Goal: Task Accomplishment & Management: Complete application form

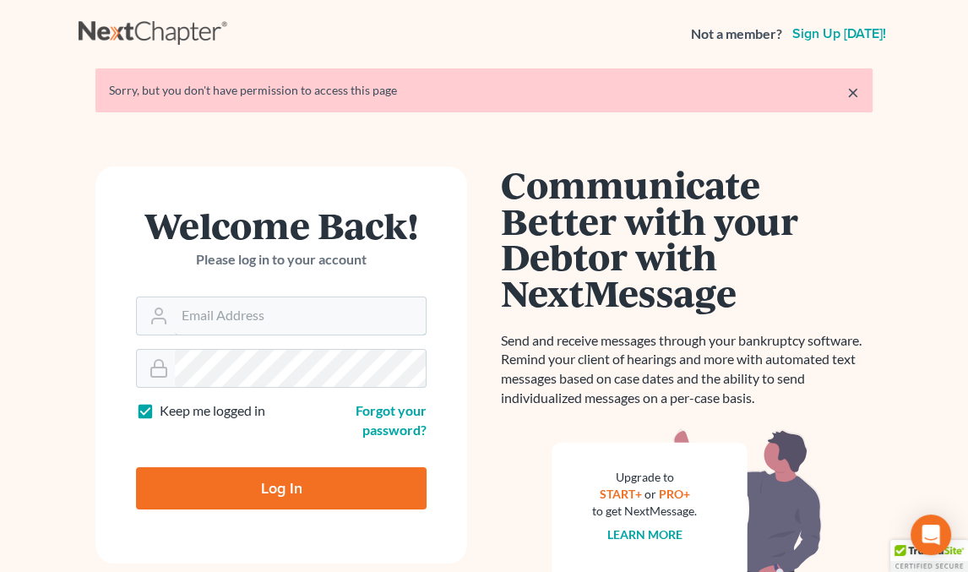
type input "[EMAIL_ADDRESS][DOMAIN_NAME]"
click at [257, 491] on input "Log In" at bounding box center [281, 488] width 290 height 42
type input "Thinking..."
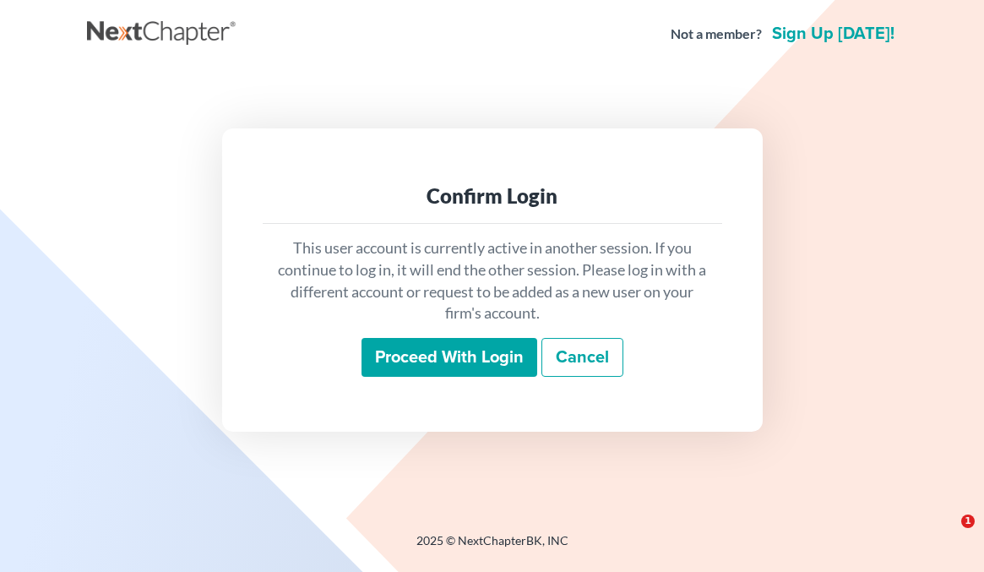
click at [456, 339] on input "Proceed with login" at bounding box center [449, 357] width 176 height 39
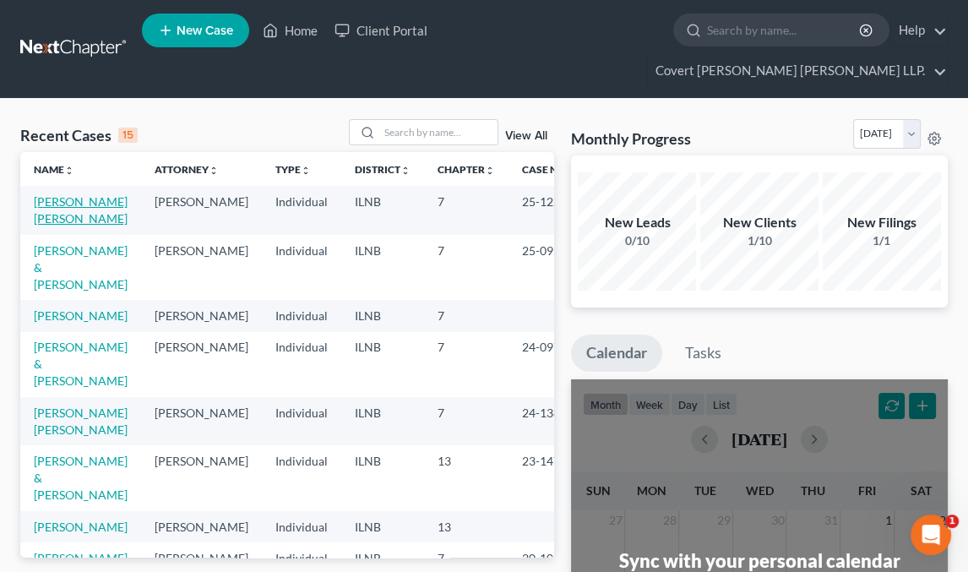
click at [57, 194] on link "Martinez Arocha, Nereyda" at bounding box center [81, 209] width 94 height 31
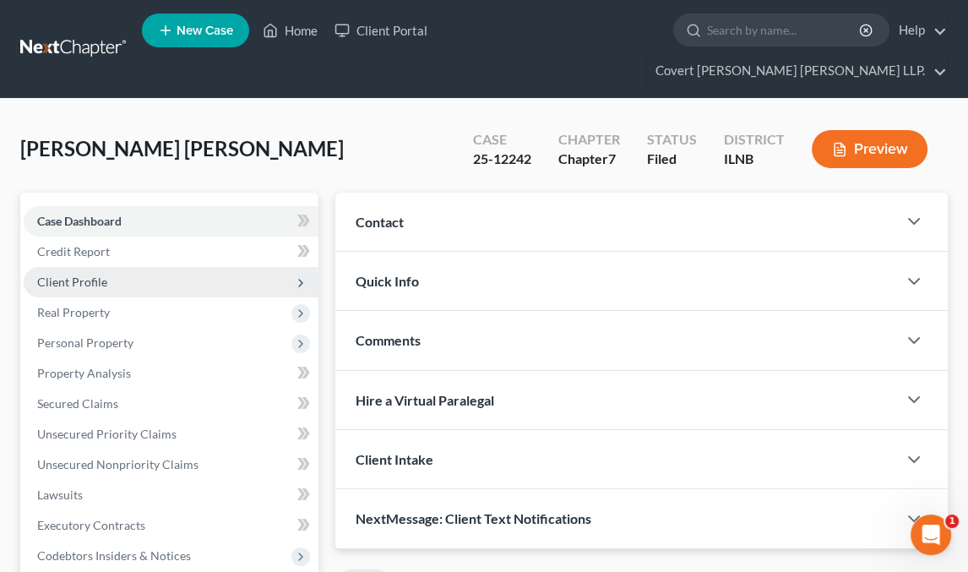
click at [144, 267] on span "Client Profile" at bounding box center [171, 282] width 295 height 30
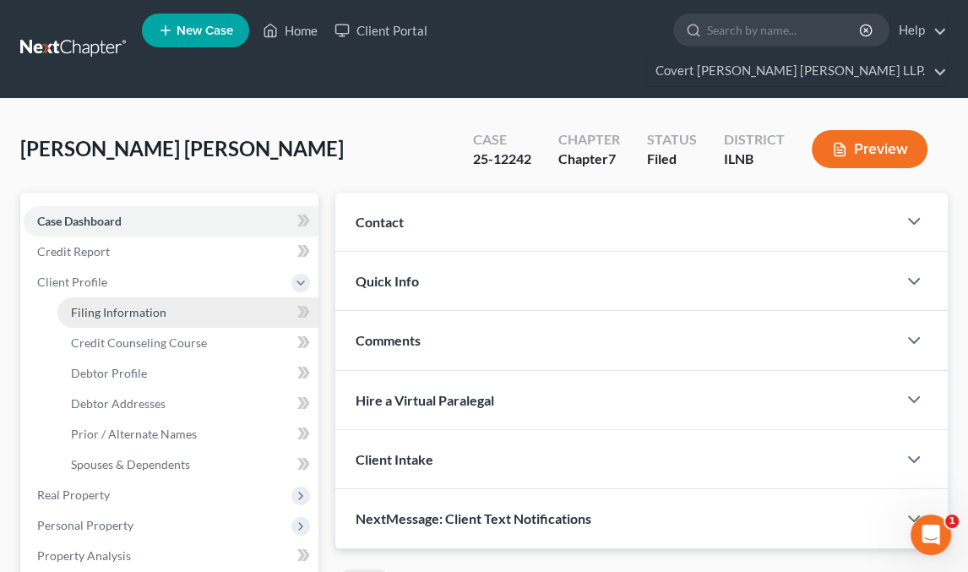
click at [148, 305] on span "Filing Information" at bounding box center [118, 312] width 95 height 14
select select "1"
select select "0"
select select "14"
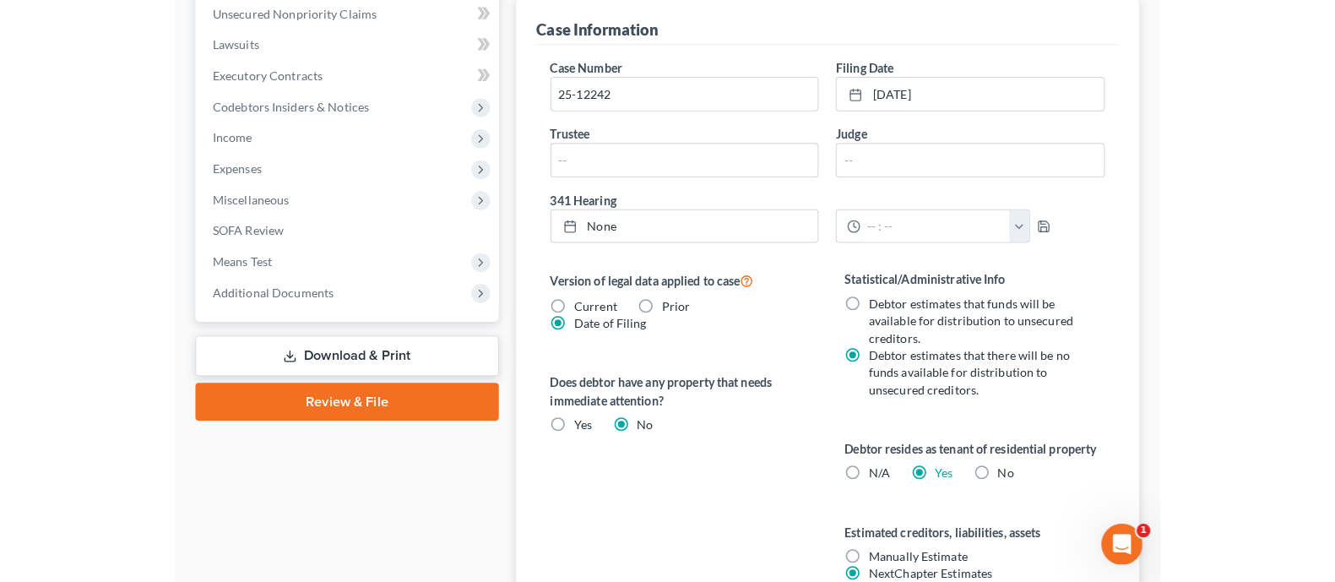
scroll to position [561, 0]
